Goal: Task Accomplishment & Management: Complete application form

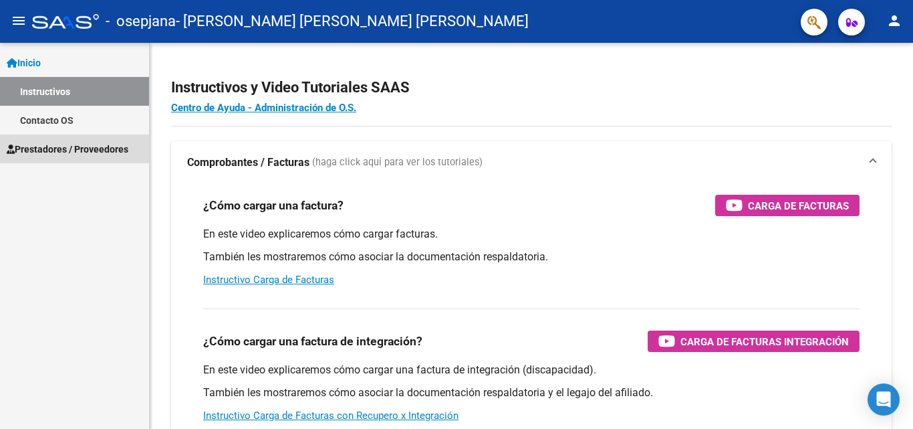
click at [90, 149] on span "Prestadores / Proveedores" at bounding box center [68, 149] width 122 height 15
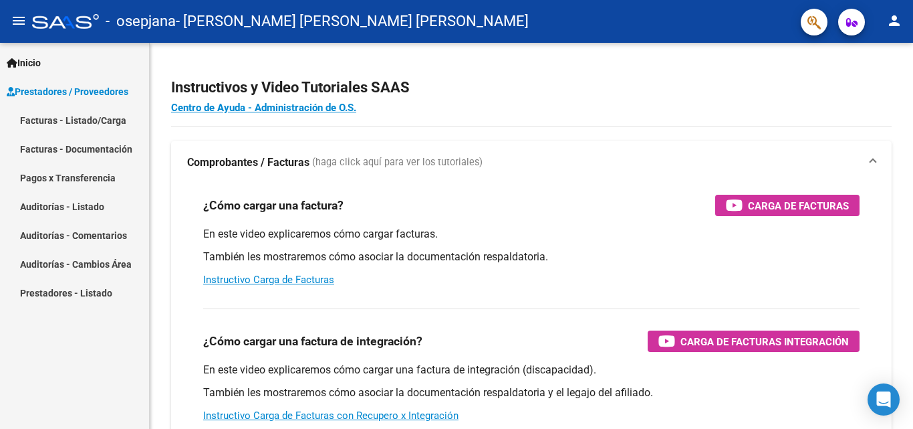
click at [98, 122] on link "Facturas - Listado/Carga" at bounding box center [74, 120] width 149 height 29
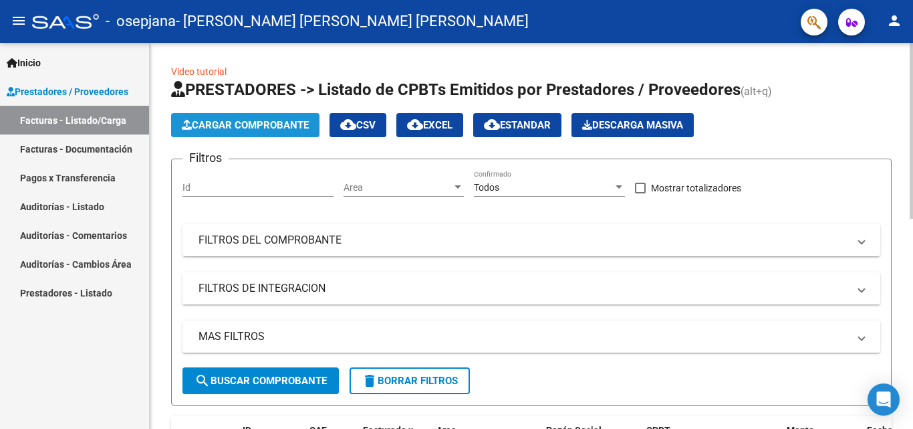
click at [239, 130] on span "Cargar Comprobante" at bounding box center [245, 125] width 127 height 12
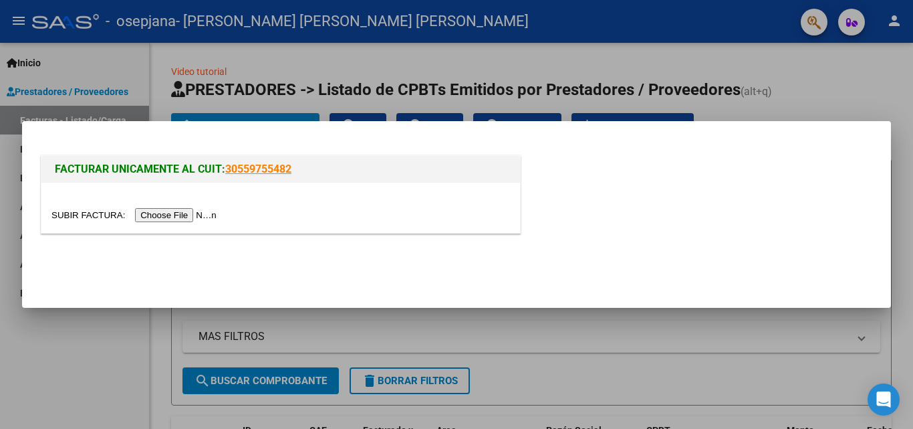
click at [182, 215] on input "file" at bounding box center [135, 215] width 169 height 14
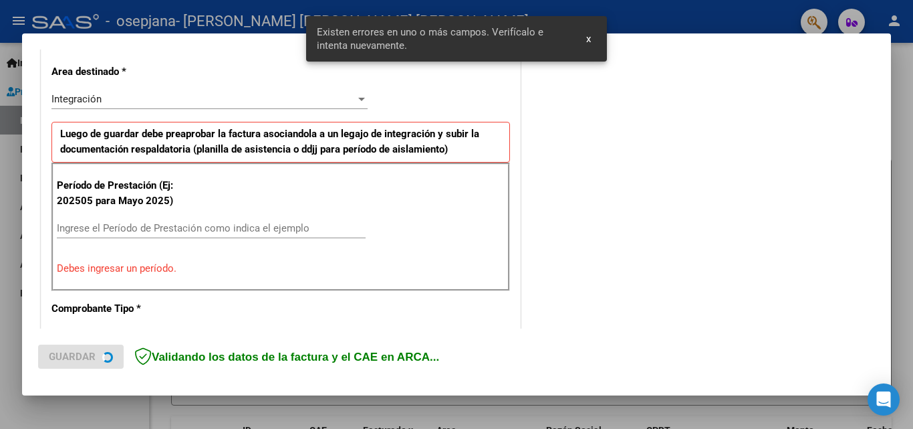
scroll to position [302, 0]
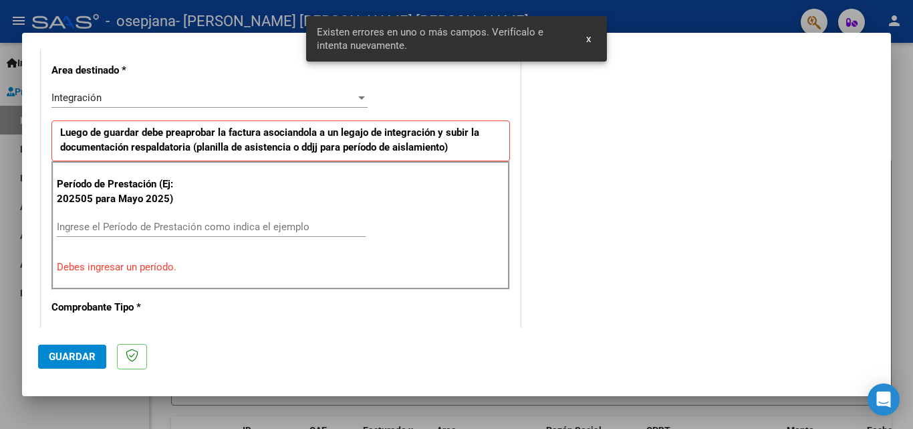
click at [191, 104] on div "Integración Seleccionar Area" at bounding box center [209, 98] width 316 height 20
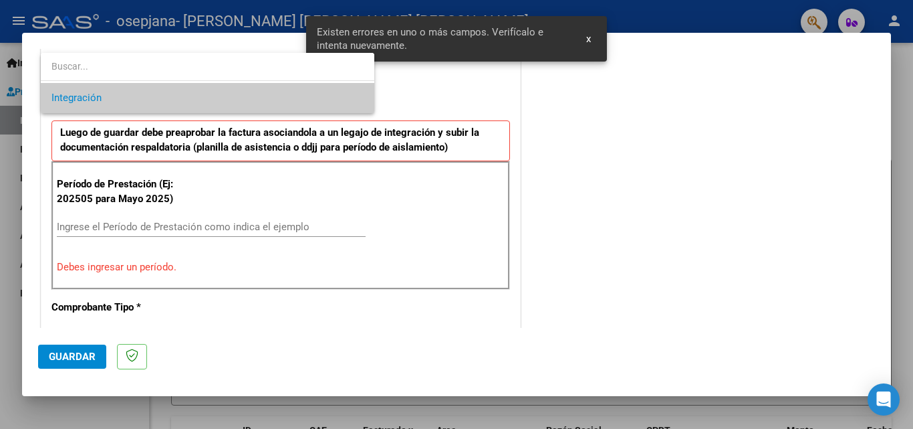
click at [191, 104] on span "Integración" at bounding box center [207, 98] width 312 height 30
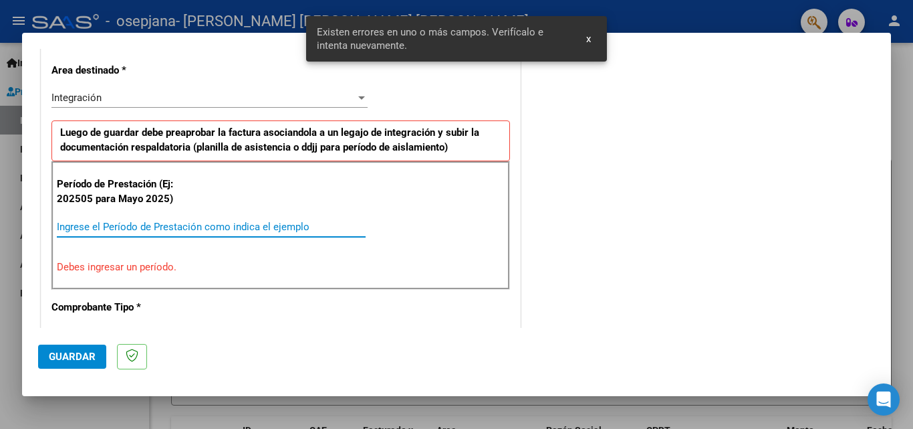
click at [184, 223] on input "Ingrese el Período de Prestación como indica el ejemplo" at bounding box center [211, 227] width 309 height 12
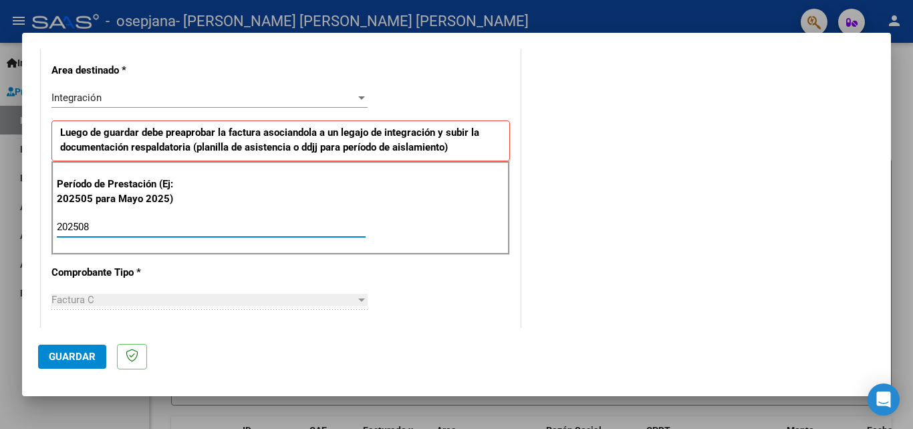
type input "202508"
click at [434, 289] on div "CUIT * 27-31533717-3 Ingresar CUIT ANALISIS PRESTADOR [PERSON_NAME] [PERSON_NAM…" at bounding box center [280, 417] width 479 height 1006
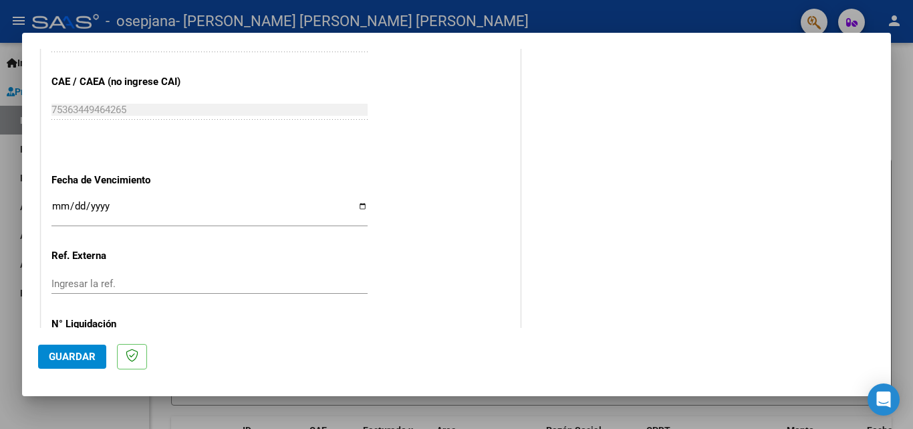
scroll to position [848, 0]
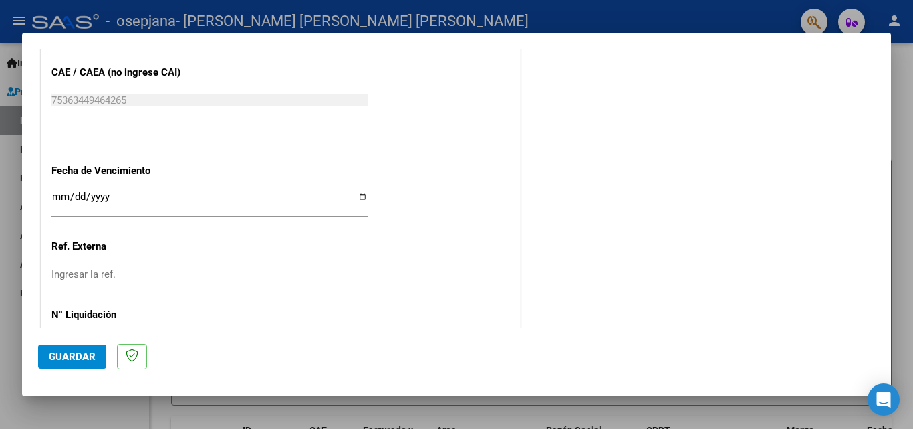
click at [358, 195] on input "Ingresar la fecha" at bounding box center [209, 201] width 316 height 21
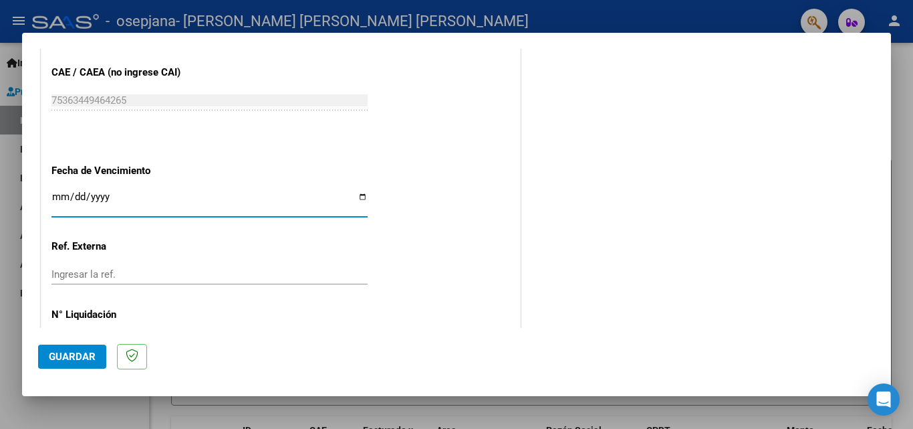
click at [358, 196] on input "Ingresar la fecha" at bounding box center [209, 201] width 316 height 21
type input "[DATE]"
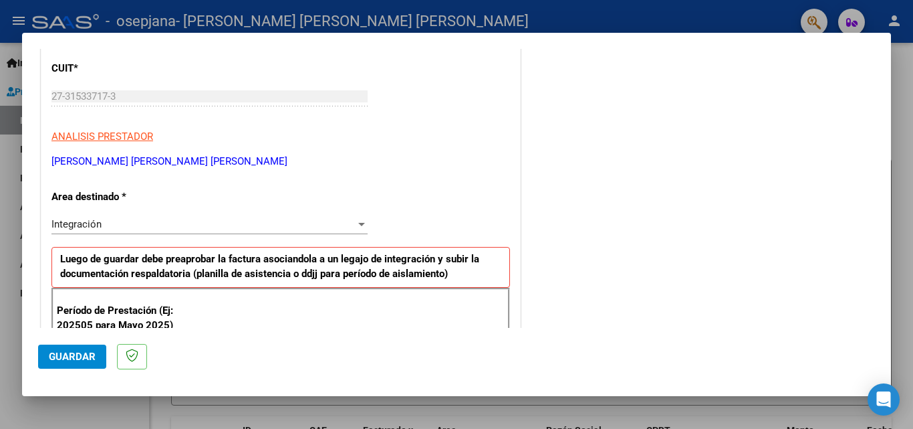
scroll to position [0, 0]
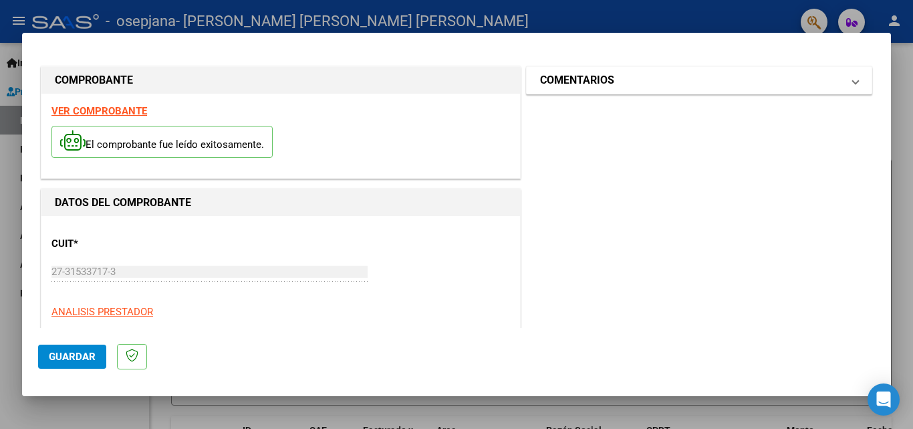
click at [829, 91] on mat-expansion-panel-header "COMENTARIOS" at bounding box center [699, 80] width 345 height 27
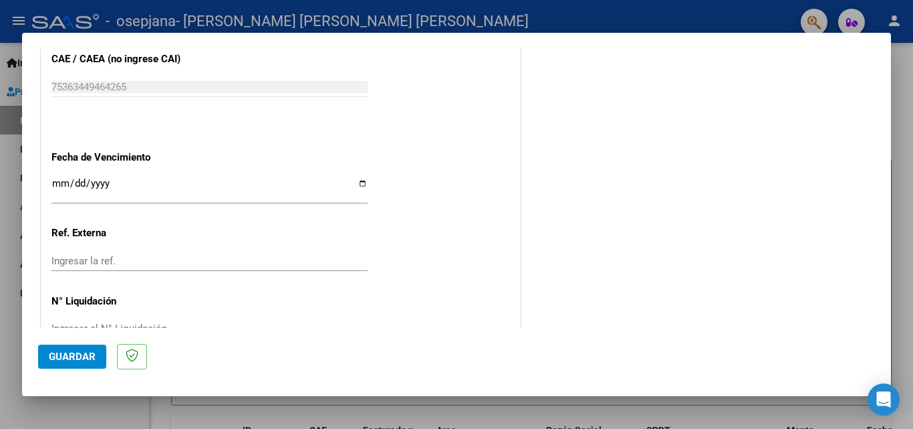
scroll to position [898, 0]
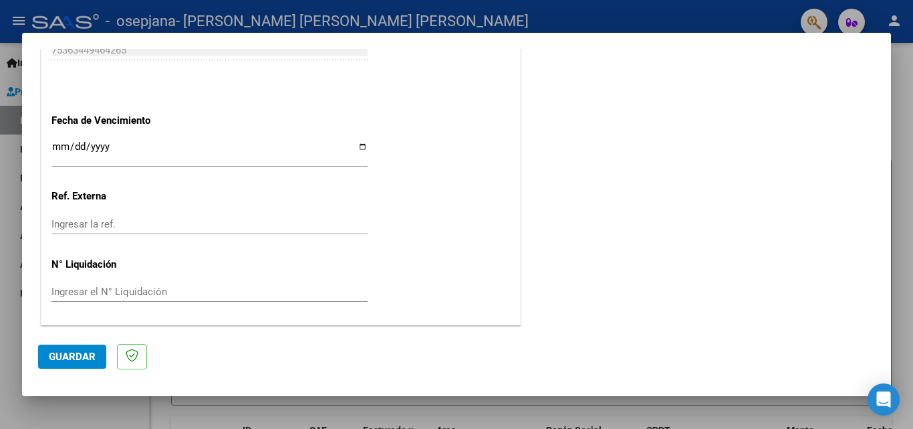
click at [75, 356] on span "Guardar" at bounding box center [72, 356] width 47 height 12
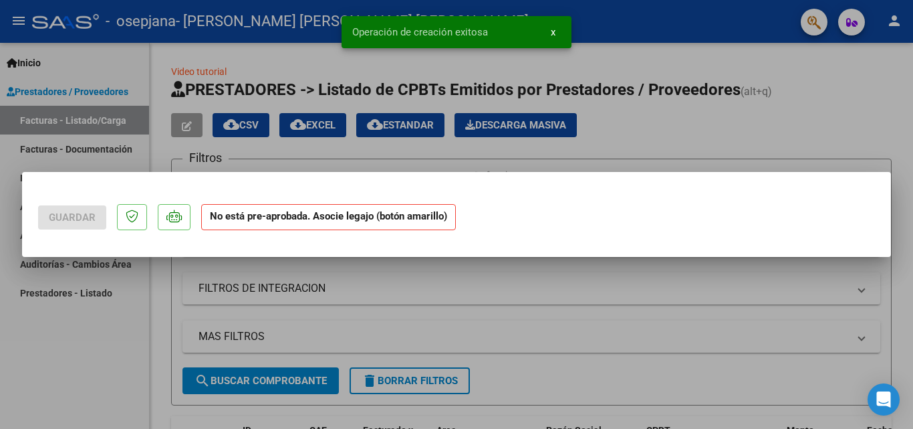
scroll to position [0, 0]
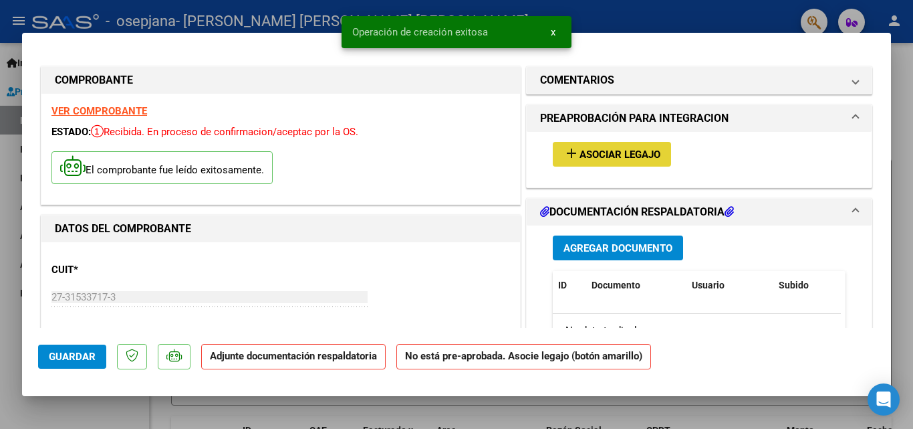
click at [580, 155] on span "Asociar Legajo" at bounding box center [620, 154] width 81 height 12
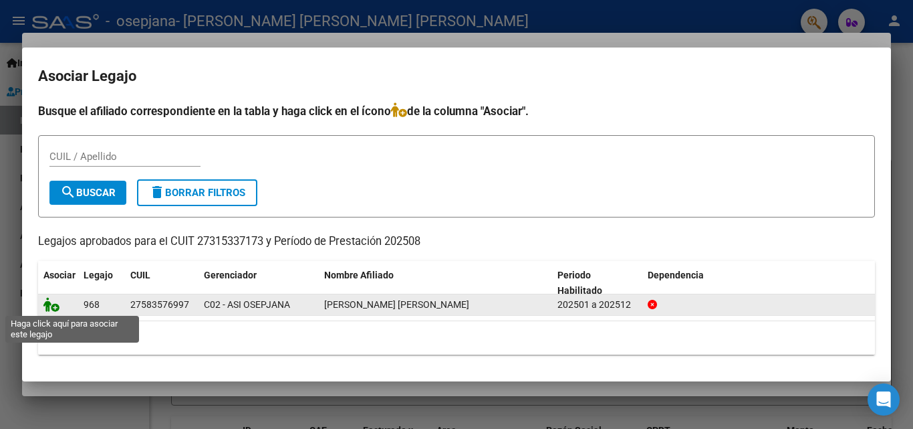
click at [53, 309] on icon at bounding box center [51, 304] width 16 height 15
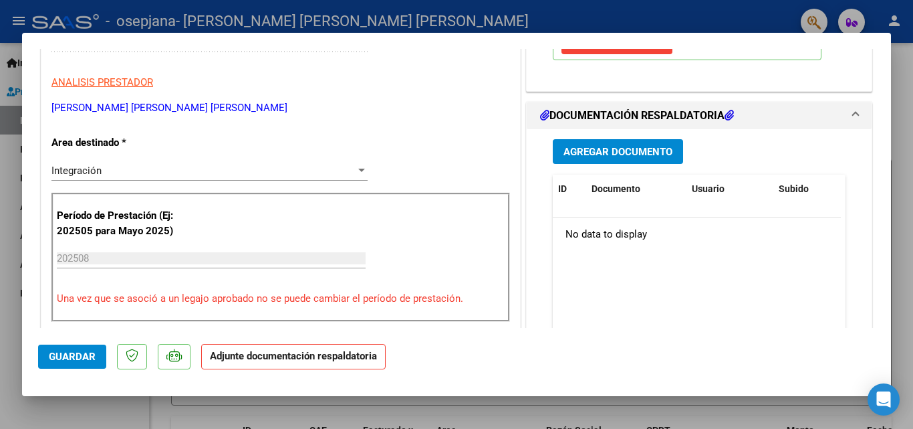
scroll to position [283, 0]
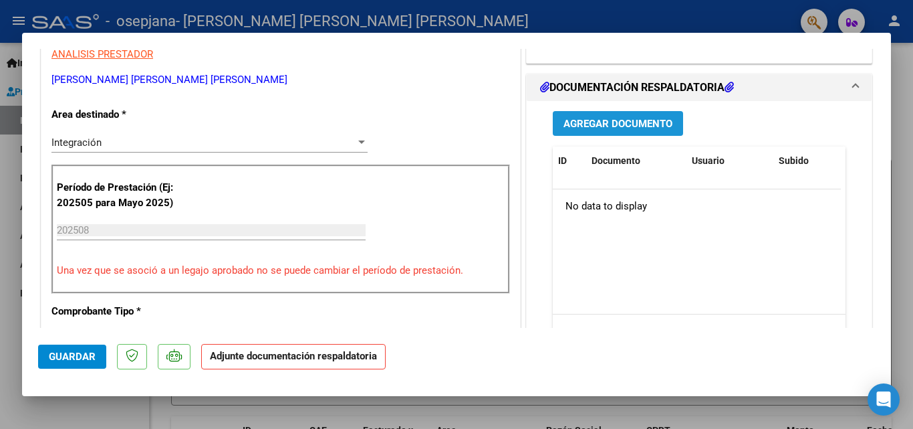
click at [654, 122] on span "Agregar Documento" at bounding box center [618, 124] width 109 height 12
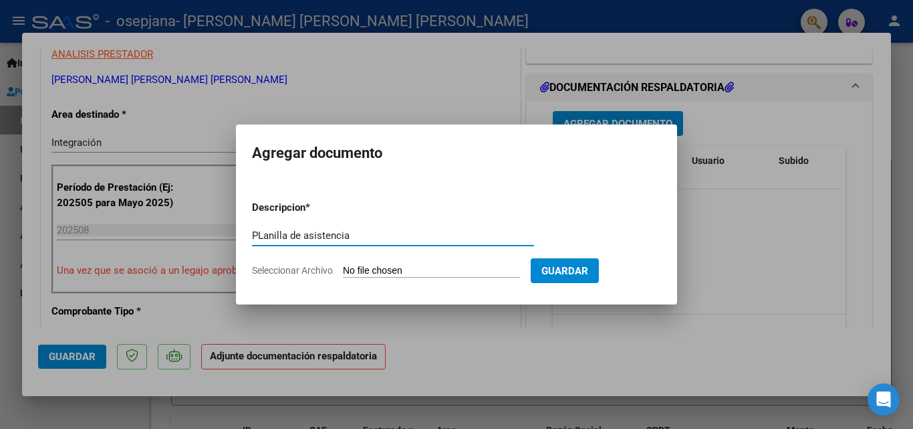
type input "PLanilla de asistencia"
click at [411, 271] on input "Seleccionar Archivo" at bounding box center [431, 271] width 177 height 13
type input "C:\fakepath\Planillas de asistencia [PERSON_NAME].pdf"
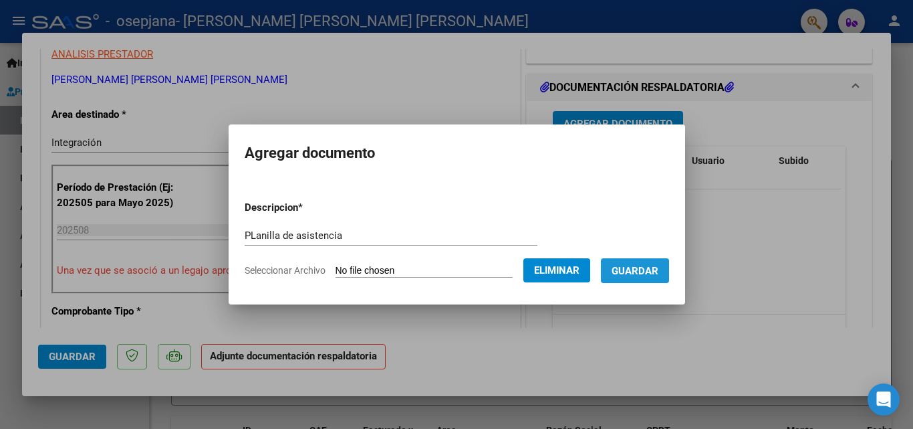
click at [645, 273] on span "Guardar" at bounding box center [635, 271] width 47 height 12
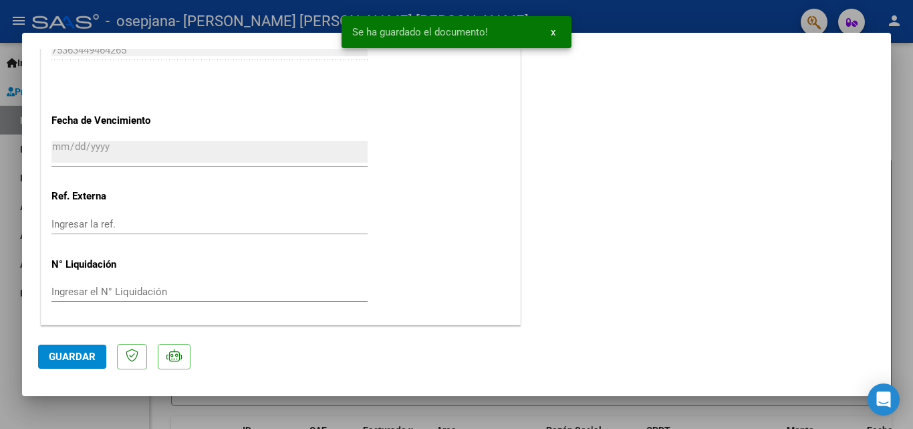
scroll to position [632, 0]
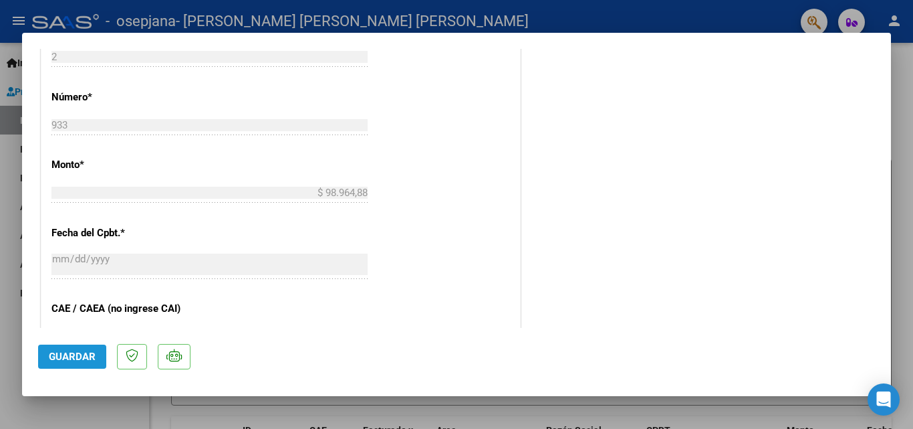
click at [70, 354] on span "Guardar" at bounding box center [72, 356] width 47 height 12
